Goal: Information Seeking & Learning: Learn about a topic

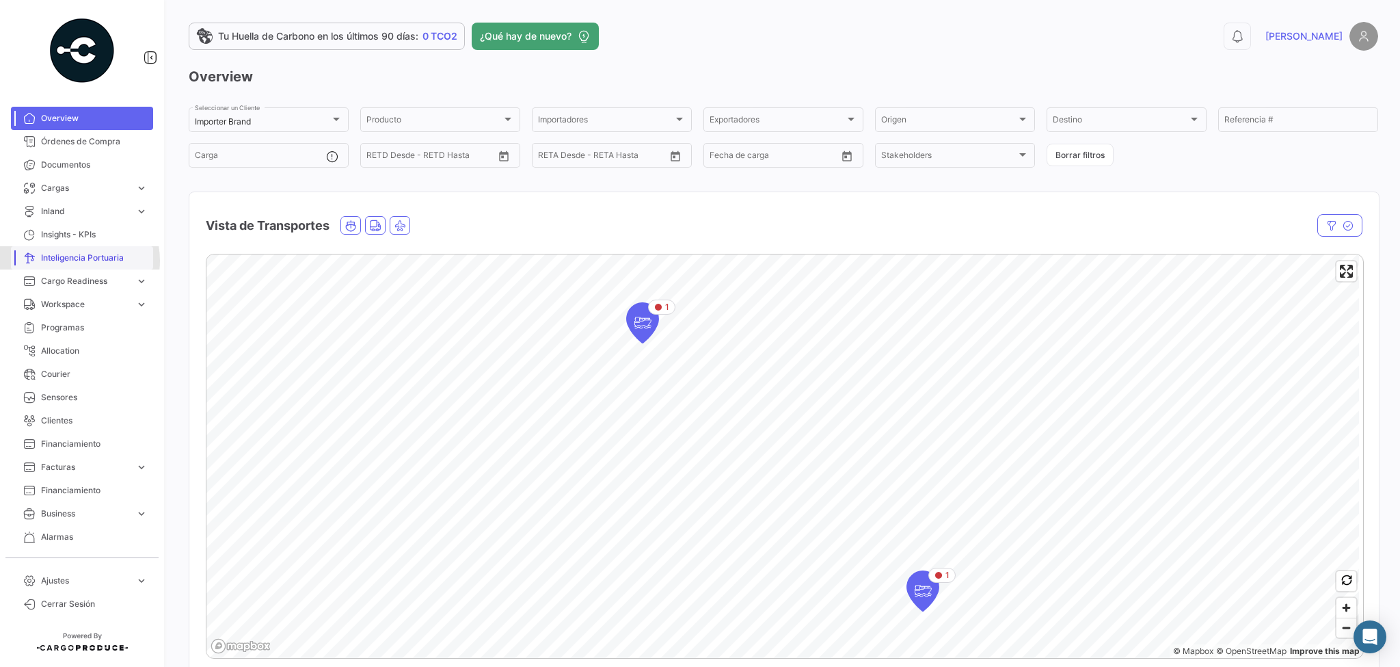
click at [76, 261] on span "Inteligencia Portuaria" at bounding box center [94, 258] width 107 height 12
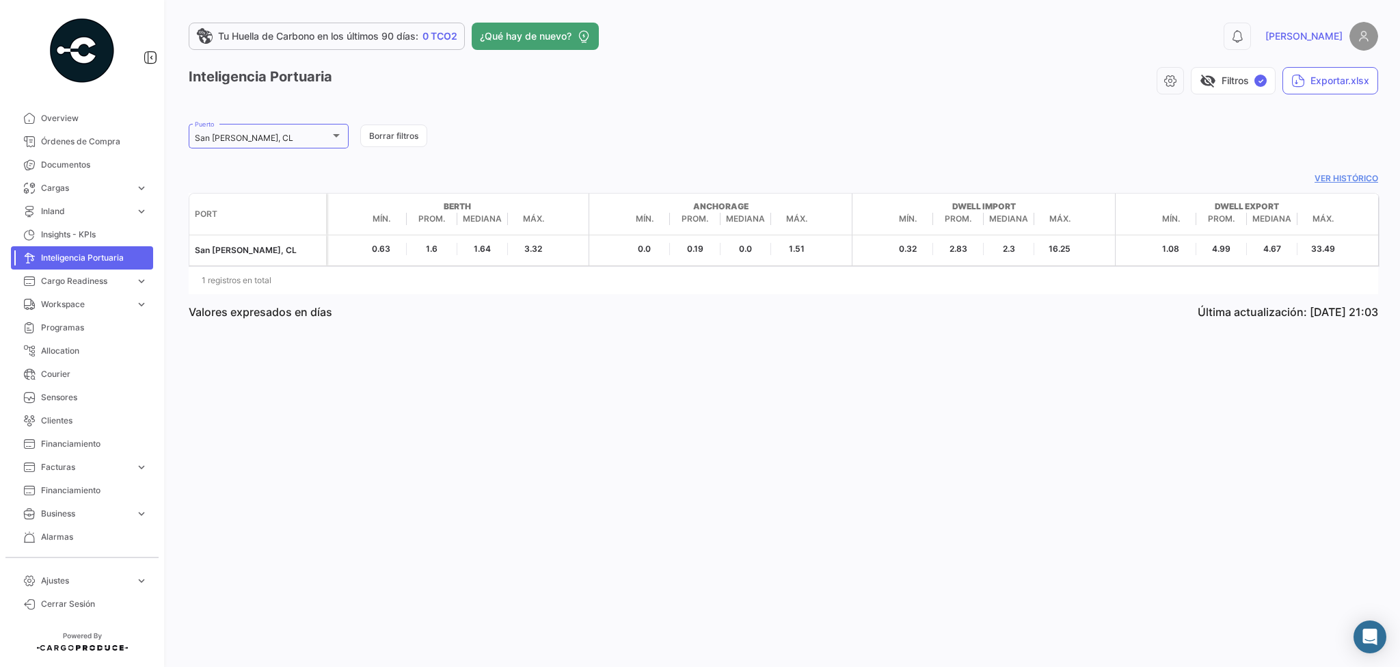
drag, startPoint x: 1175, startPoint y: 308, endPoint x: 1381, endPoint y: 301, distance: 206.6
click at [1381, 301] on div "Tu Huella de Carbono en los últimos 90 días: 0 TCO2 ¿Qué hay de nuevo? 0 [DEMOG…" at bounding box center [784, 333] width 1234 height 667
click at [339, 137] on div at bounding box center [336, 135] width 12 height 11
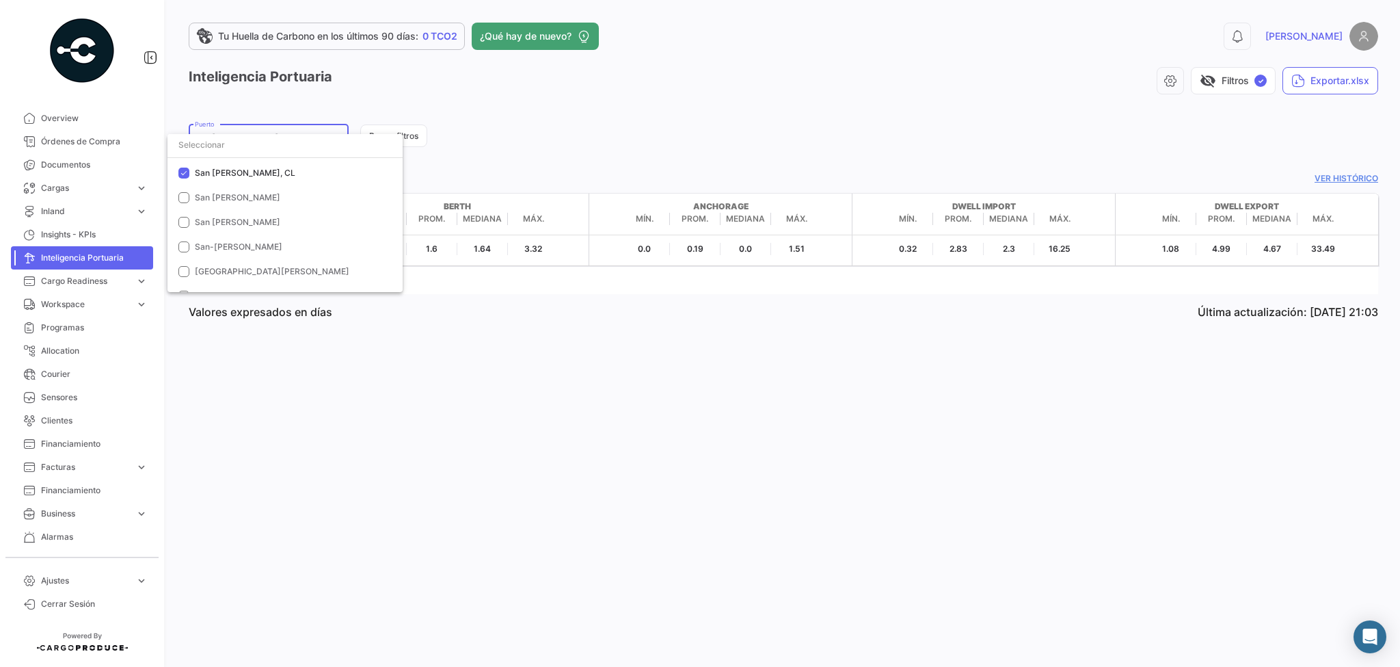
click at [533, 162] on div at bounding box center [700, 333] width 1400 height 667
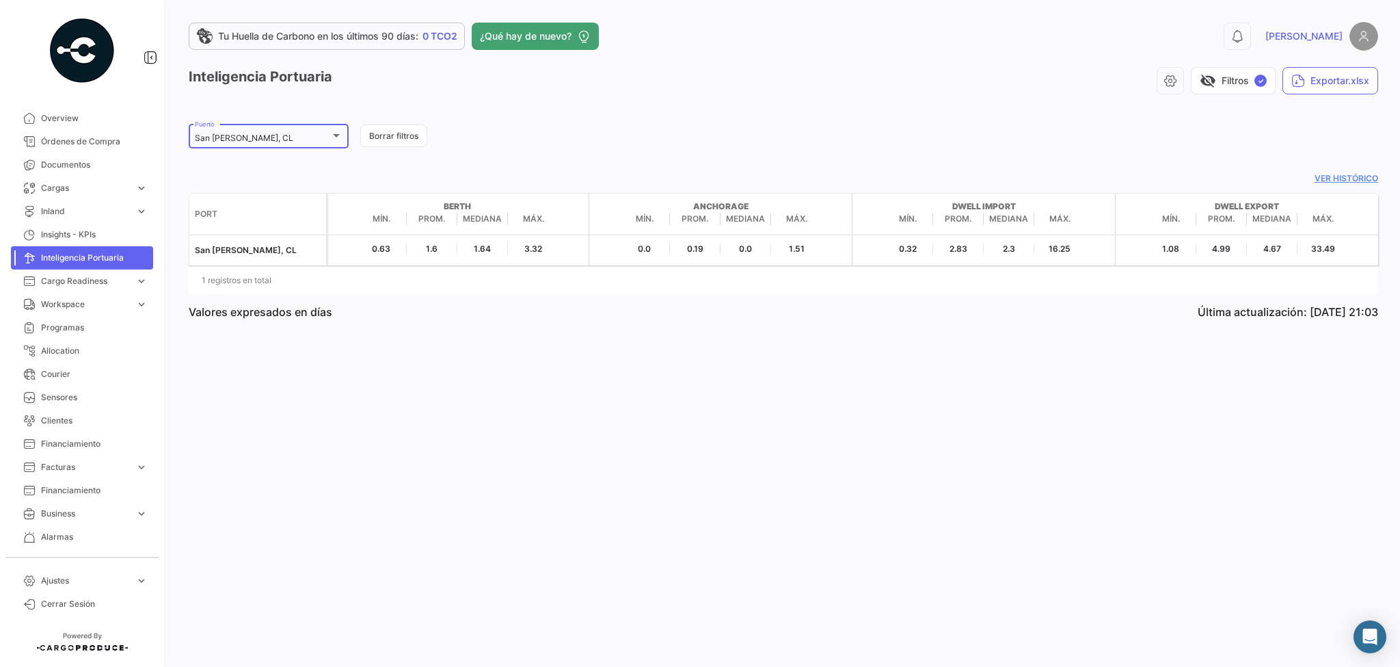
click at [338, 135] on div at bounding box center [336, 135] width 7 height 3
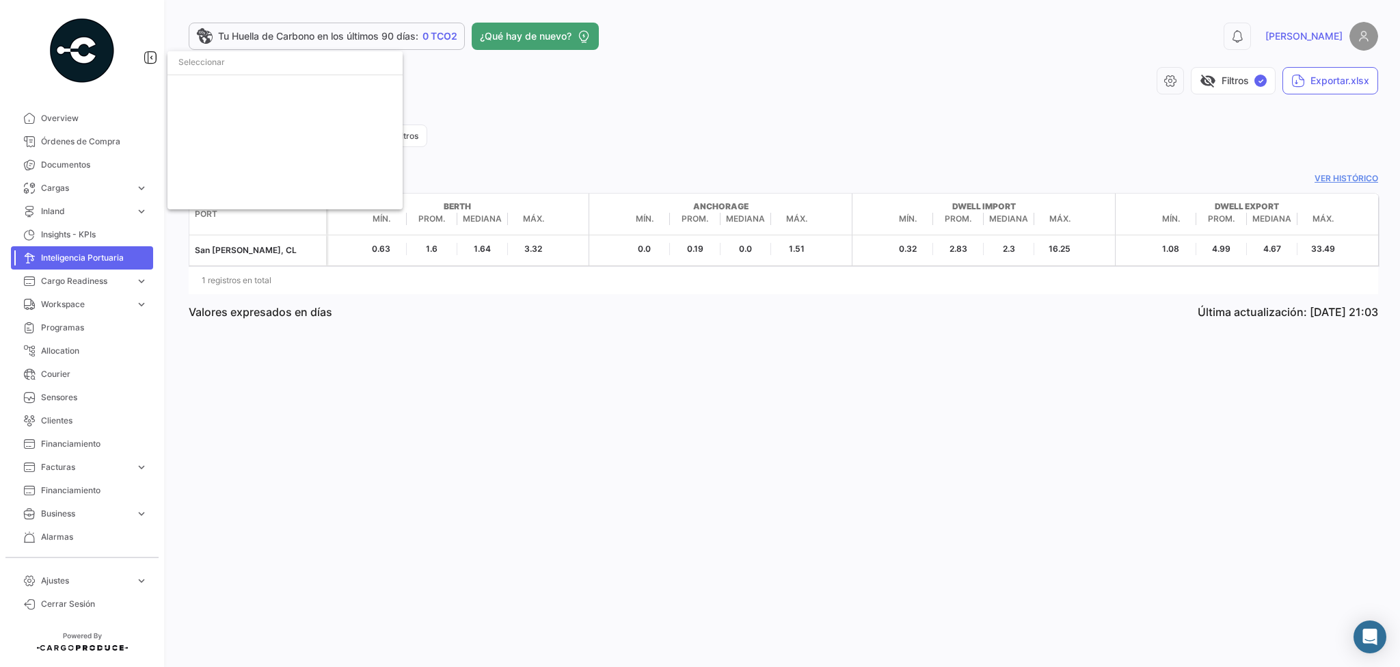
scroll to position [0, 0]
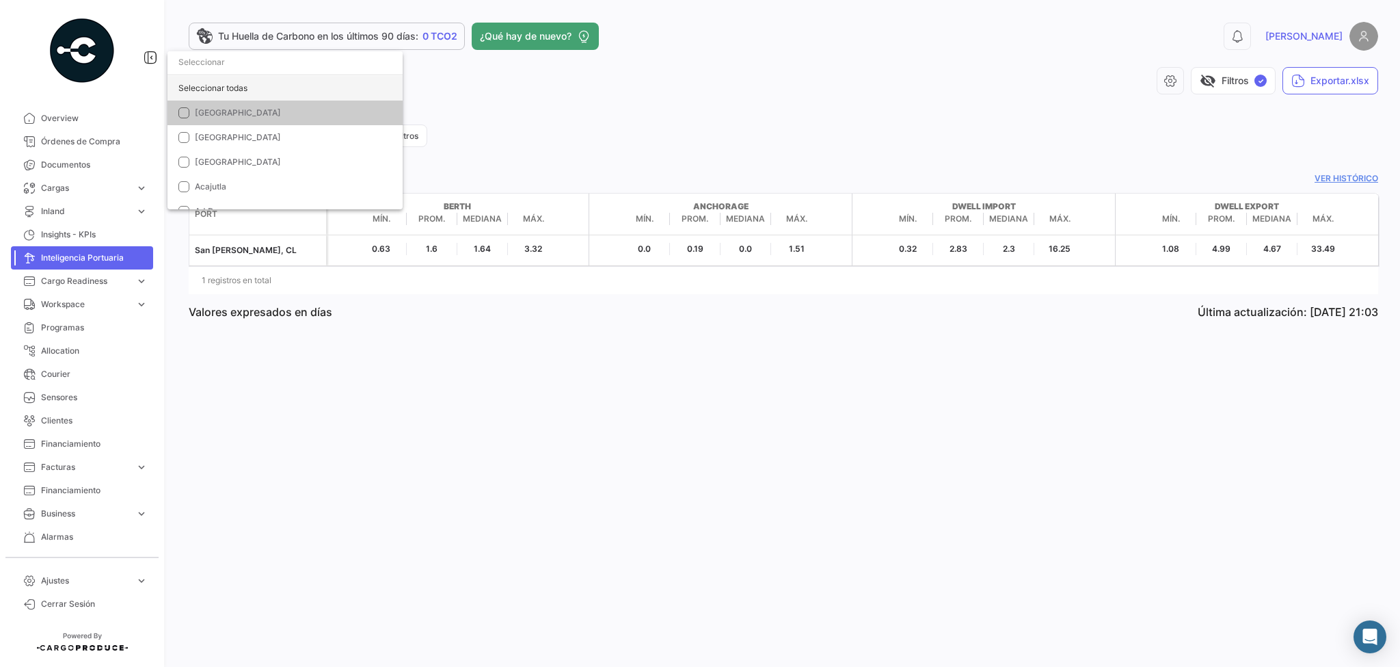
click at [225, 85] on div "Seleccionar todas" at bounding box center [285, 88] width 235 height 25
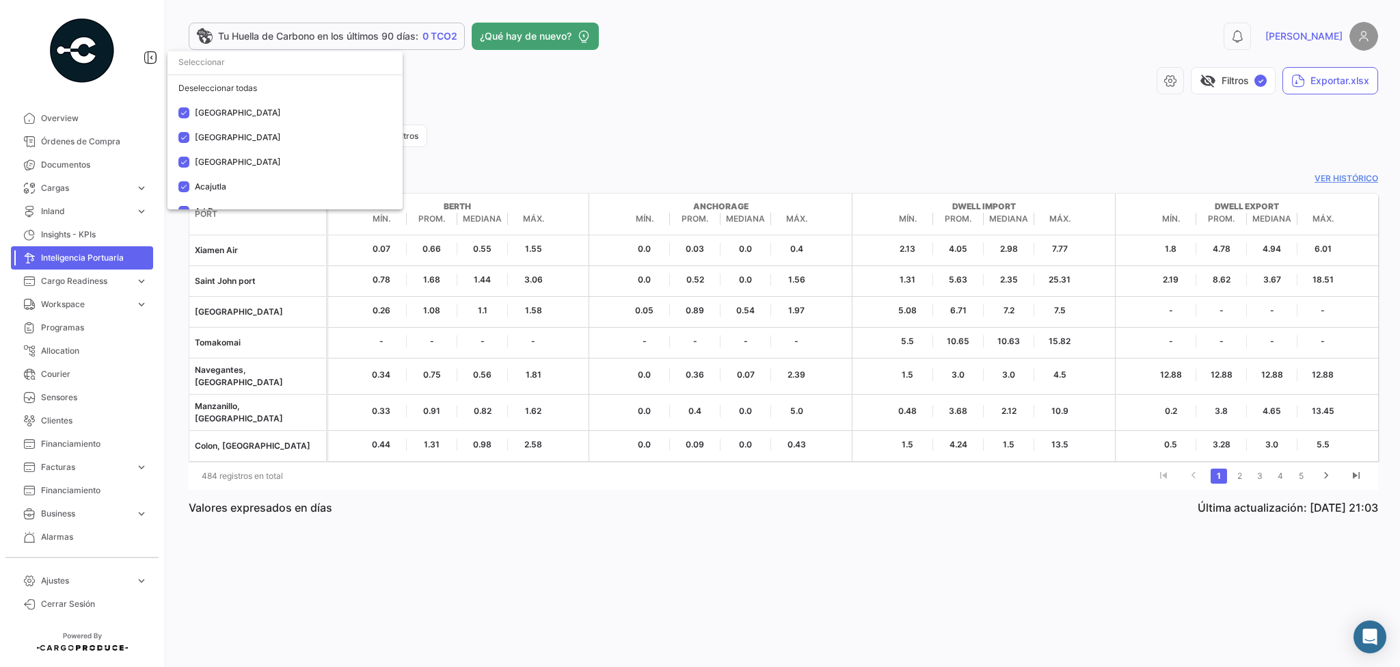
click at [642, 120] on div at bounding box center [700, 333] width 1400 height 667
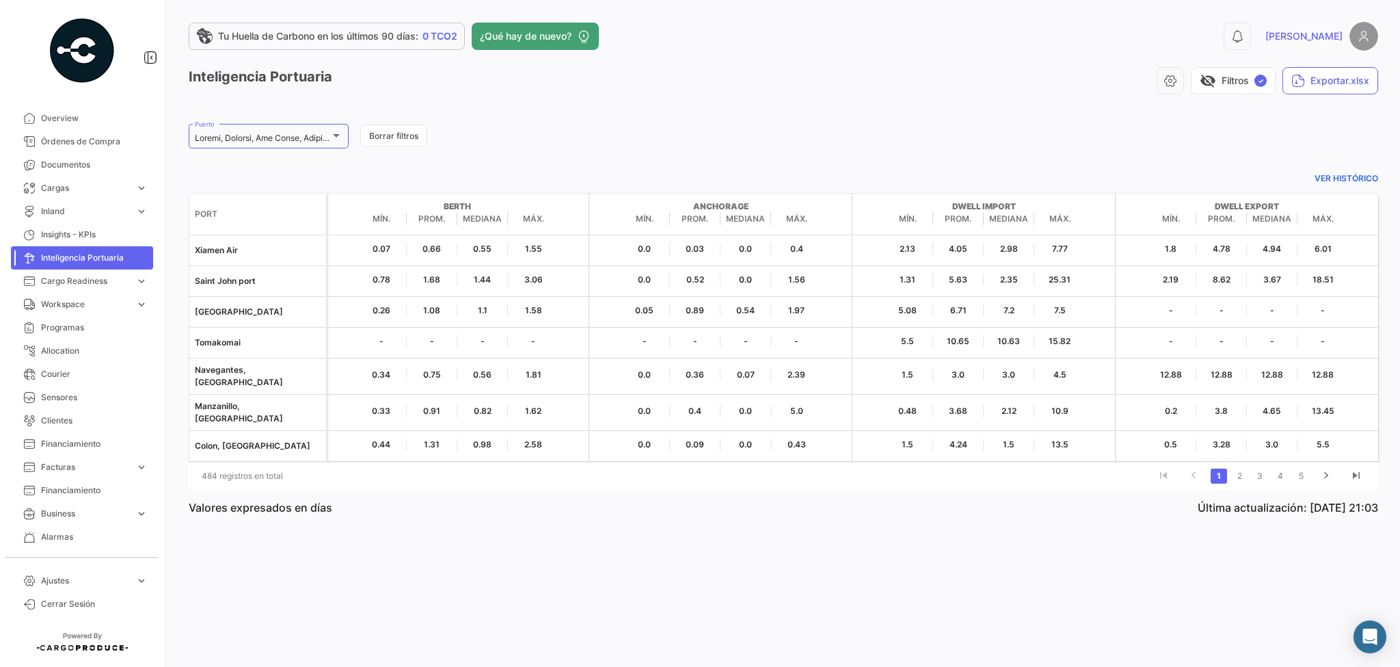
click at [1345, 178] on link "Ver histórico" at bounding box center [784, 178] width 1190 height 12
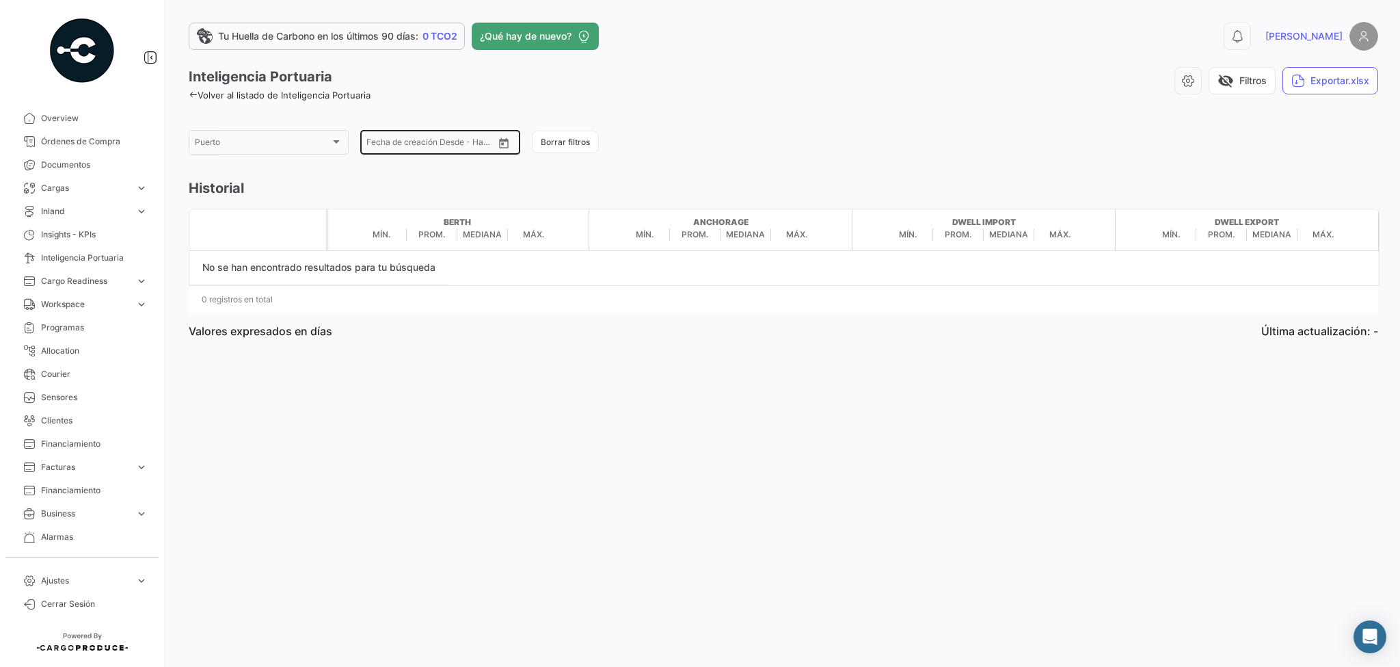
click at [462, 148] on div "Desde –" at bounding box center [430, 144] width 127 height 10
click at [889, 160] on app-historical-view-list "Inteligencia Portuaria Volver al listado de Inteligencia Portuaria visibility_o…" at bounding box center [784, 208] width 1190 height 282
click at [114, 211] on span "Inland" at bounding box center [85, 211] width 89 height 12
click at [44, 211] on span "Inland" at bounding box center [85, 211] width 89 height 12
click at [49, 211] on span "Inland" at bounding box center [85, 211] width 89 height 12
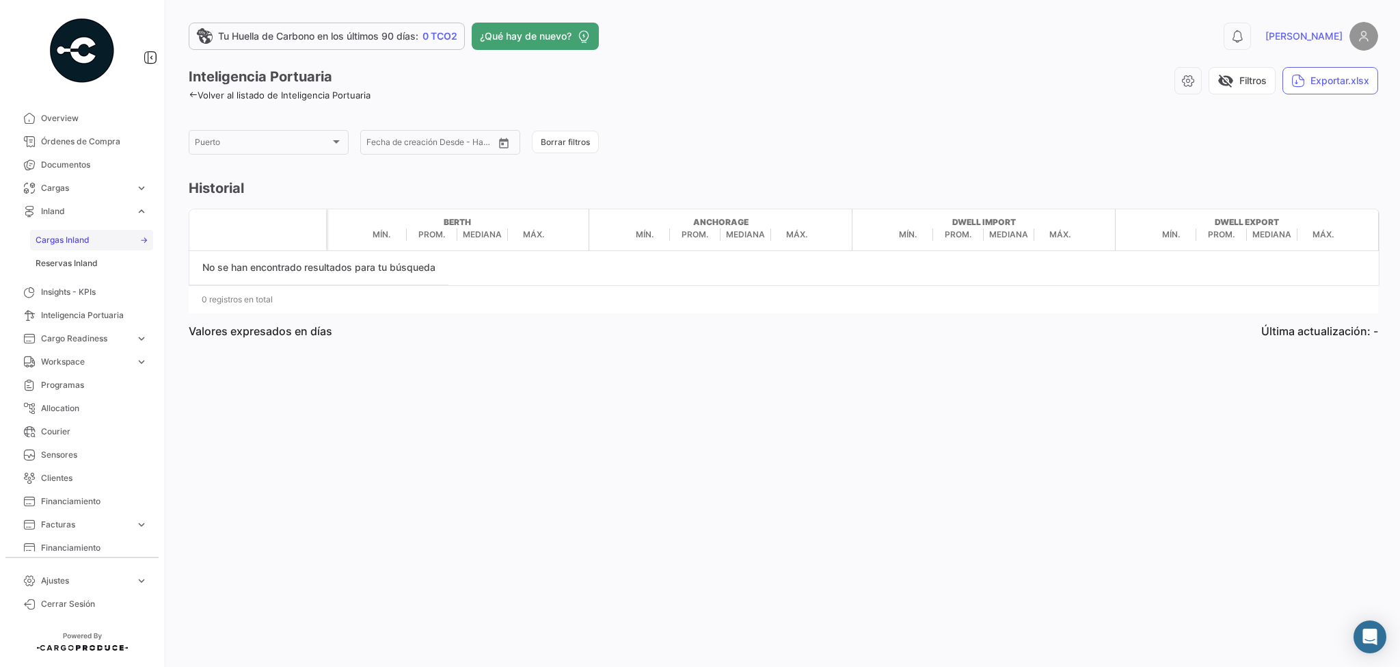
click at [68, 238] on span "Cargas Inland" at bounding box center [63, 240] width 54 height 12
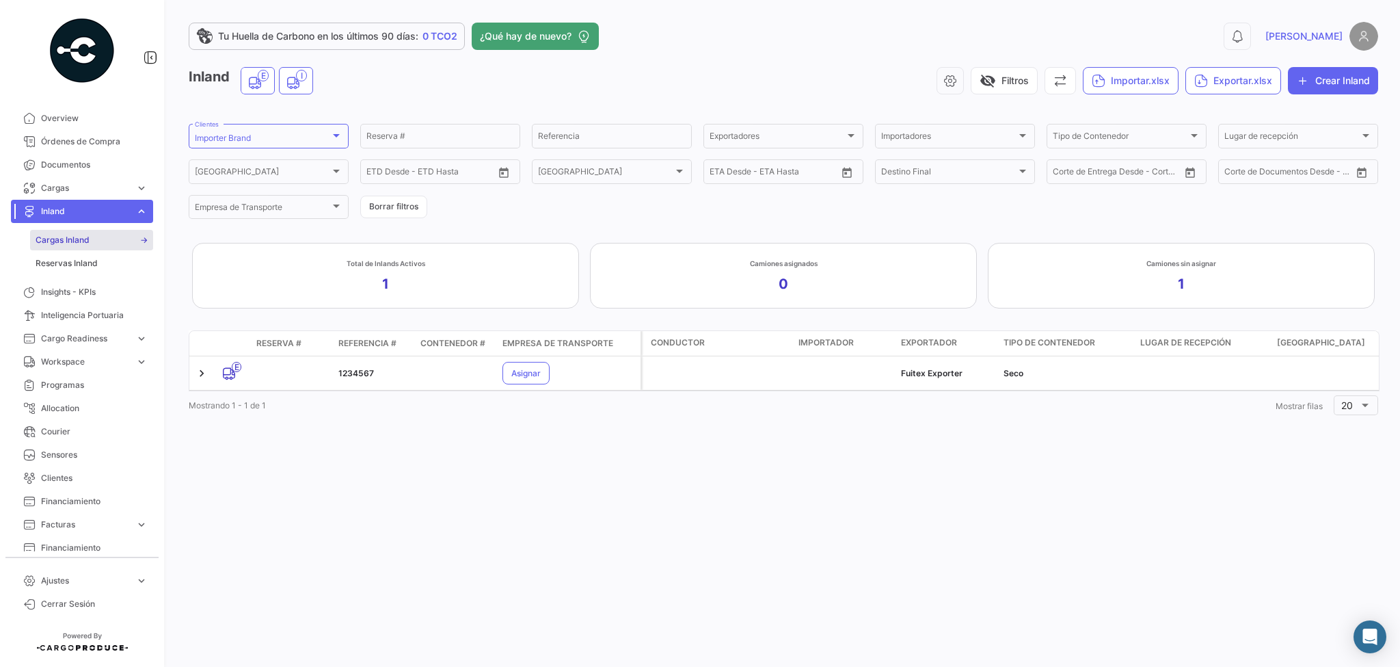
click at [782, 74] on div "visibility_off Filtros Importar.xlsx Exportar.xlsx Crear Inland" at bounding box center [851, 80] width 1054 height 27
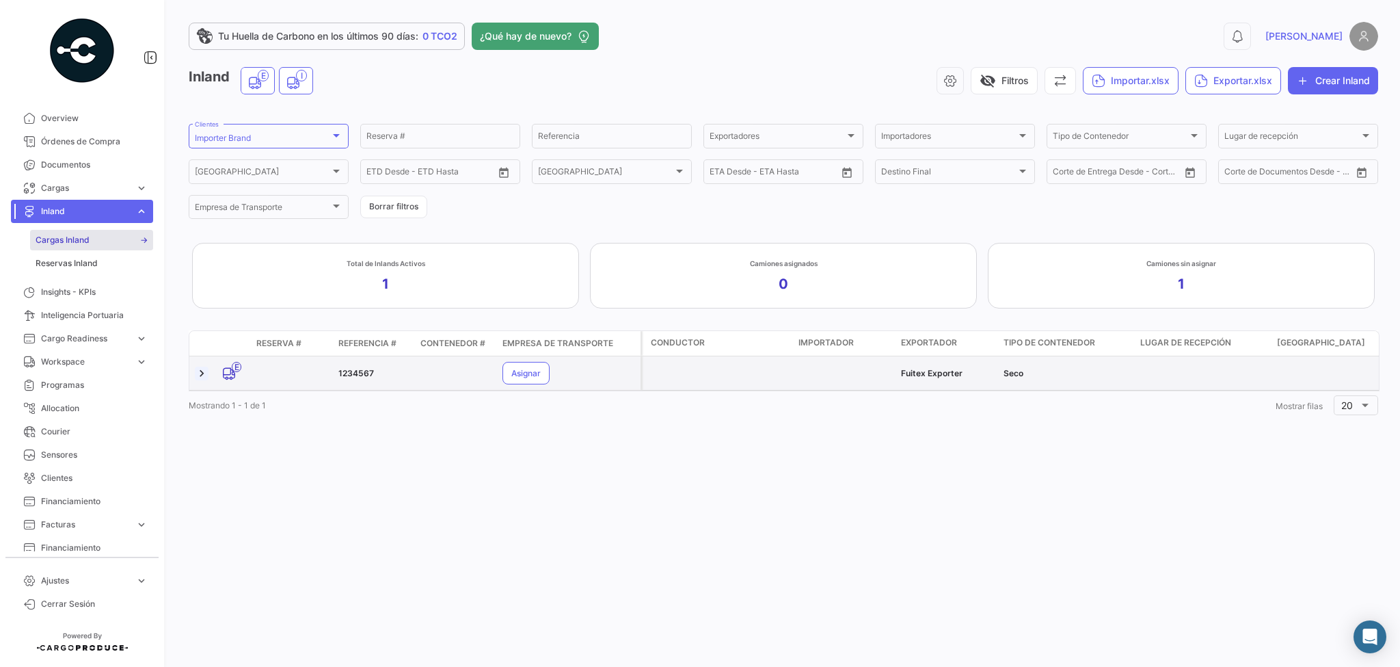
click at [201, 375] on link at bounding box center [202, 374] width 14 height 14
click at [357, 375] on div "1234567" at bounding box center [373, 373] width 71 height 12
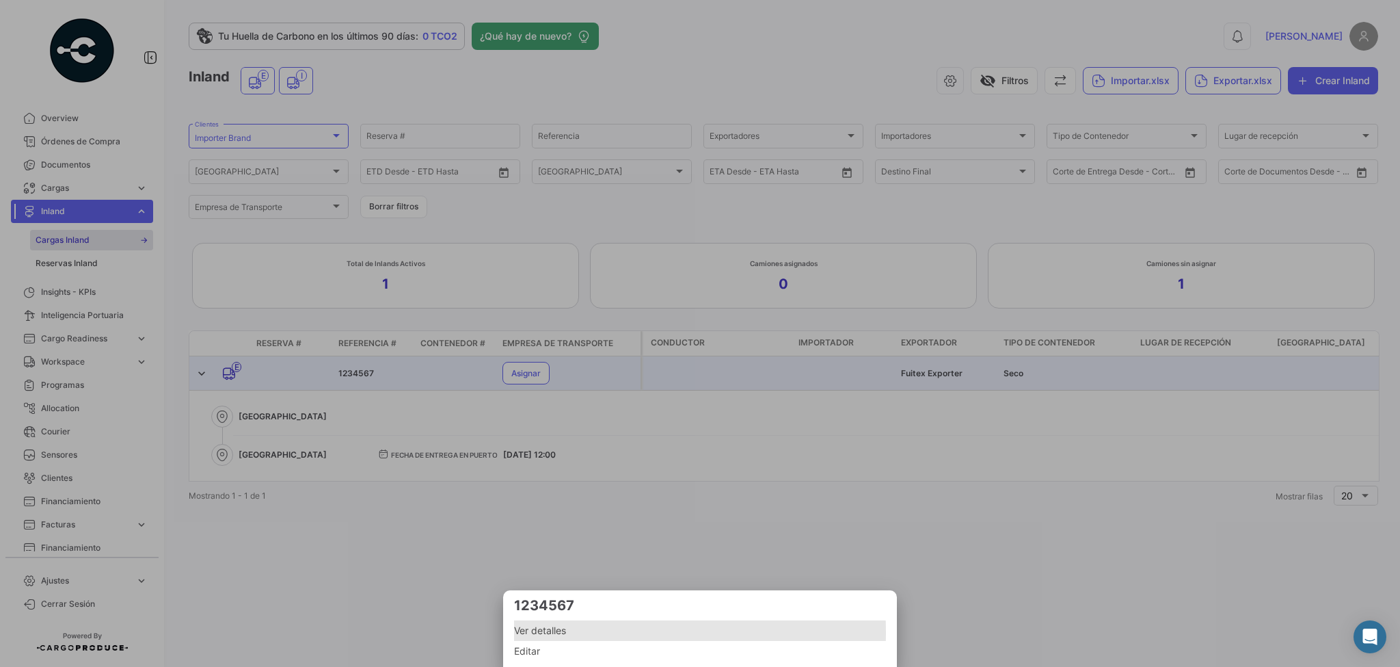
click at [544, 632] on span "Ver detalles" at bounding box center [700, 630] width 372 height 16
